Goal: Find specific fact: Find contact information

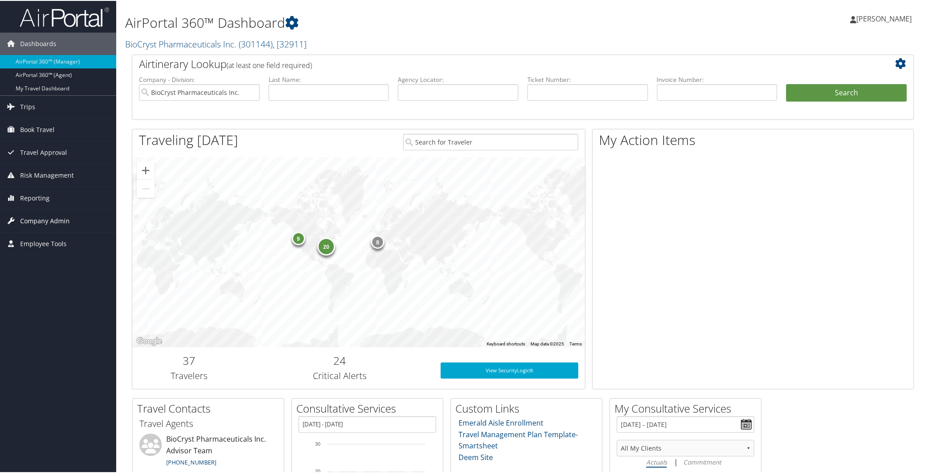
click at [63, 218] on span "Company Admin" at bounding box center [45, 220] width 50 height 22
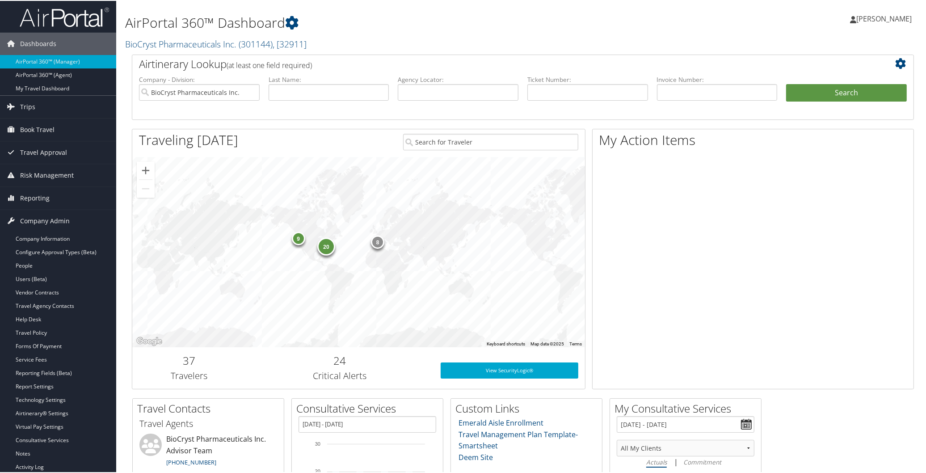
click at [750, 34] on div "[PERSON_NAME] [PERSON_NAME] My Settings Travel Agency Contacts Log Consulting T…" at bounding box center [775, 21] width 310 height 34
click at [161, 41] on link "BioCryst Pharmaceuticals Inc. ( 301144 ) , [ 32911 ]" at bounding box center [216, 43] width 182 height 12
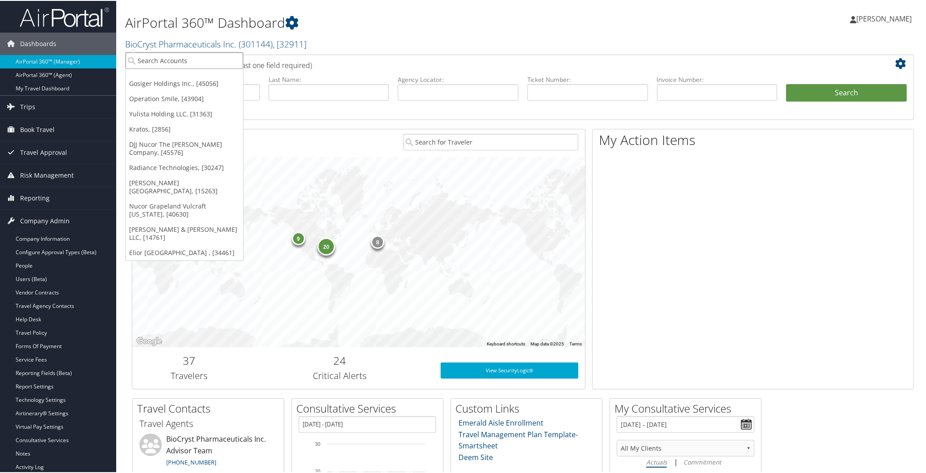
click at [216, 60] on input "search" at bounding box center [185, 59] width 118 height 17
type input "american dia"
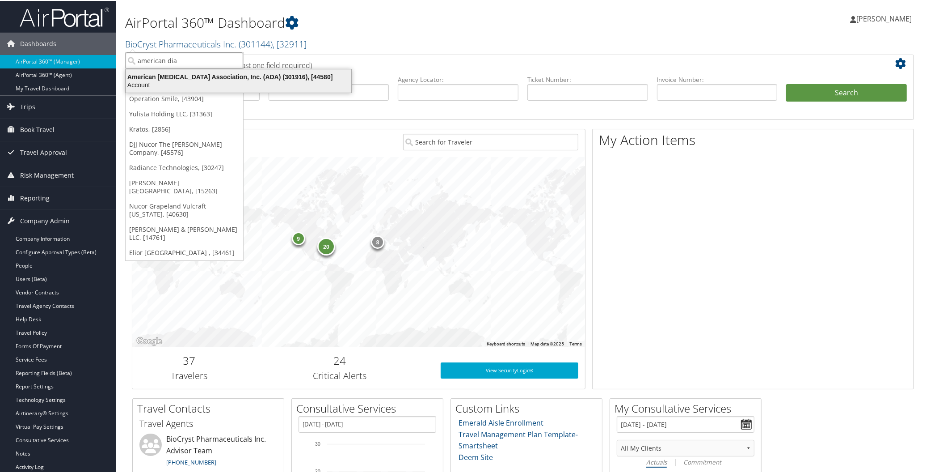
click at [215, 75] on div "American [MEDICAL_DATA] Association, Inc. (ADA) (301916), [44580]" at bounding box center [239, 76] width 236 height 8
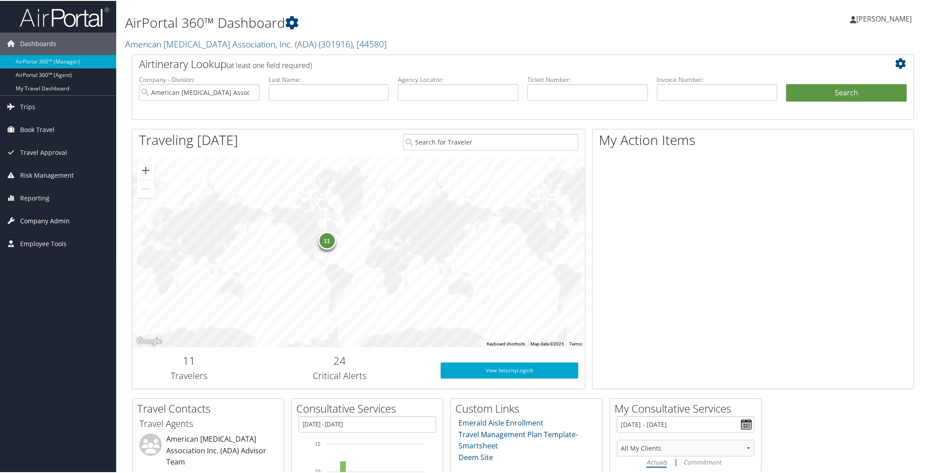
click at [70, 221] on link "Company Admin" at bounding box center [58, 220] width 116 height 22
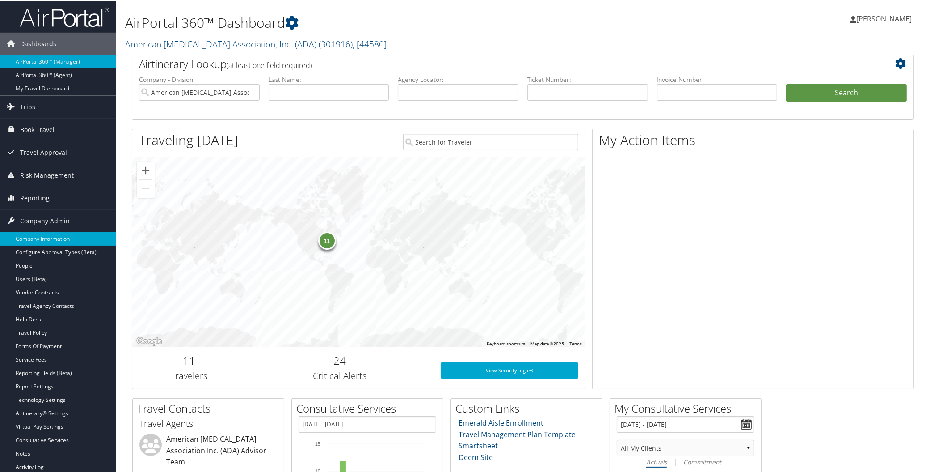
click at [41, 233] on link "Company Information" at bounding box center [58, 237] width 116 height 13
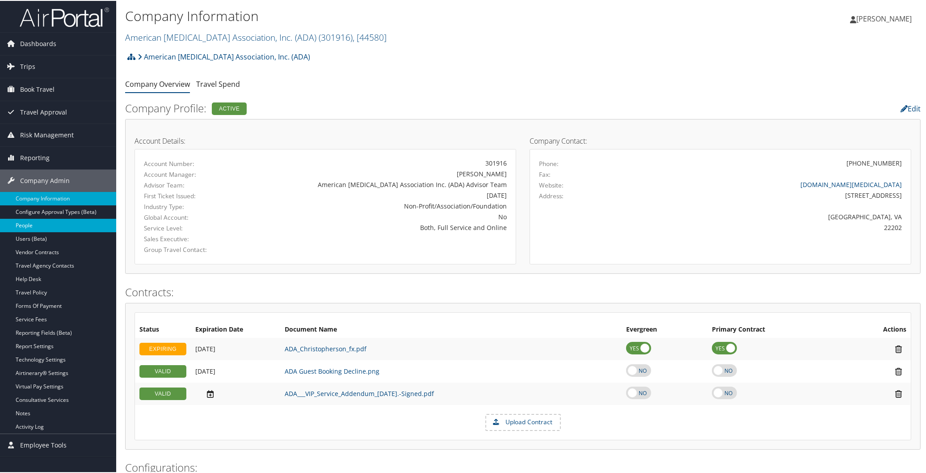
click at [41, 223] on link "People" at bounding box center [58, 224] width 116 height 13
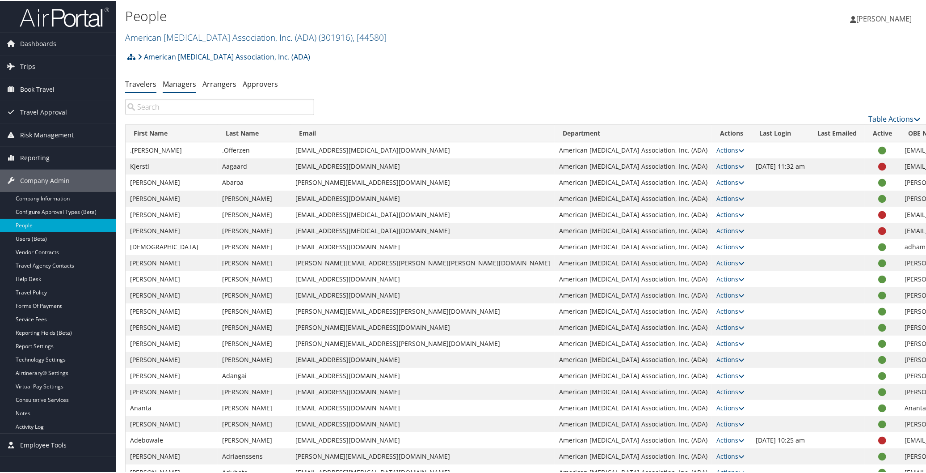
click at [184, 82] on link "Managers" at bounding box center [180, 83] width 34 height 10
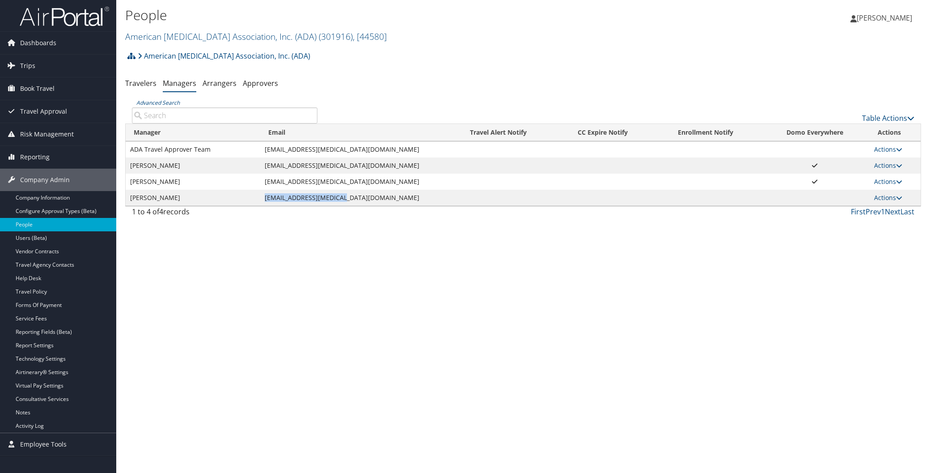
drag, startPoint x: 270, startPoint y: 199, endPoint x: 345, endPoint y: 203, distance: 75.2
click at [345, 203] on td "kcasaretto@diabetes.org" at bounding box center [351, 198] width 183 height 16
copy td "kcasaretto@diabetes.org"
click at [403, 386] on div "People American Diabetes Association, Inc. (ADA) ( 301916 ) , [ 44580 ] BioCrys…" at bounding box center [523, 236] width 814 height 473
